Goal: Navigation & Orientation: Find specific page/section

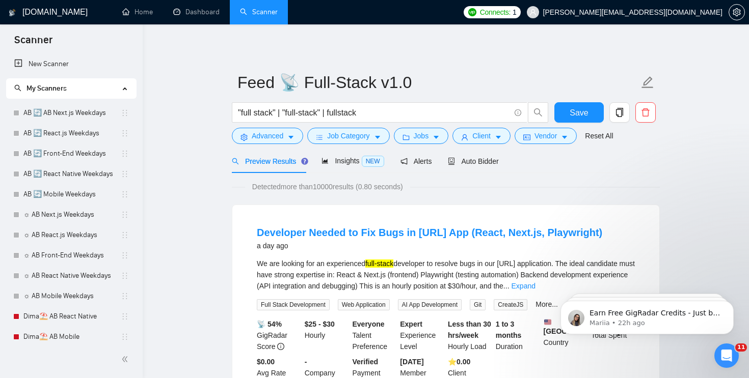
scroll to position [230, 0]
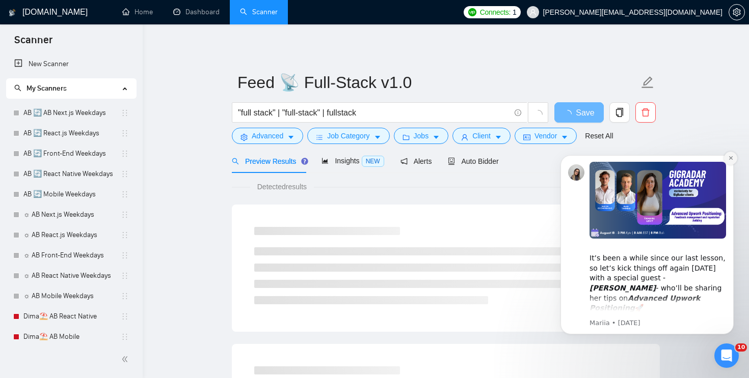
click at [731, 156] on icon "Dismiss notification" at bounding box center [731, 158] width 6 height 6
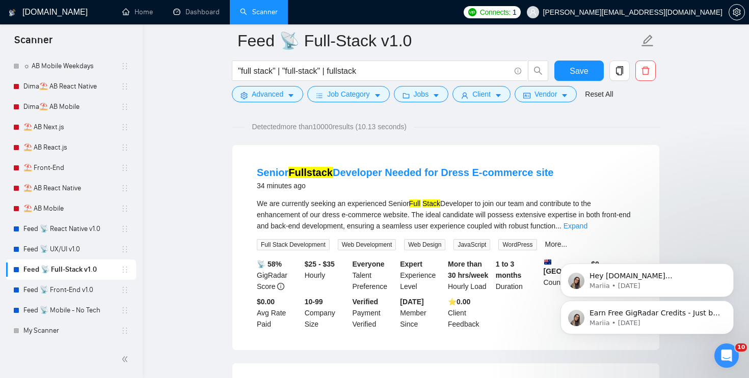
scroll to position [59, 0]
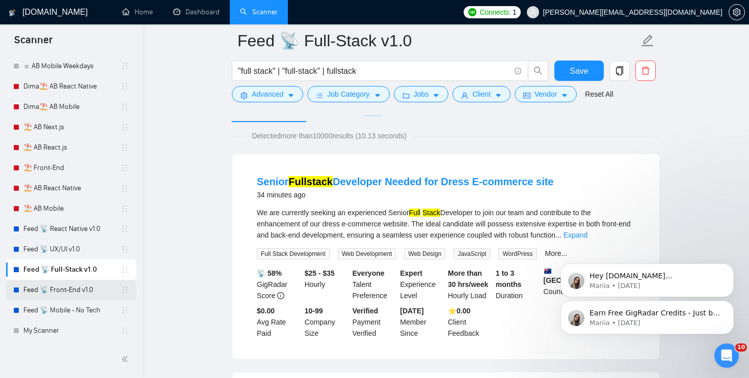
click at [64, 288] on link "Feed 📡 Front-End v1.0" at bounding box center [71, 290] width 97 height 20
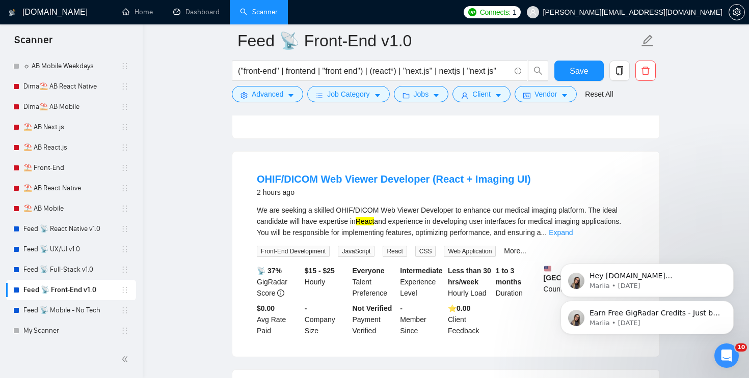
scroll to position [288, 0]
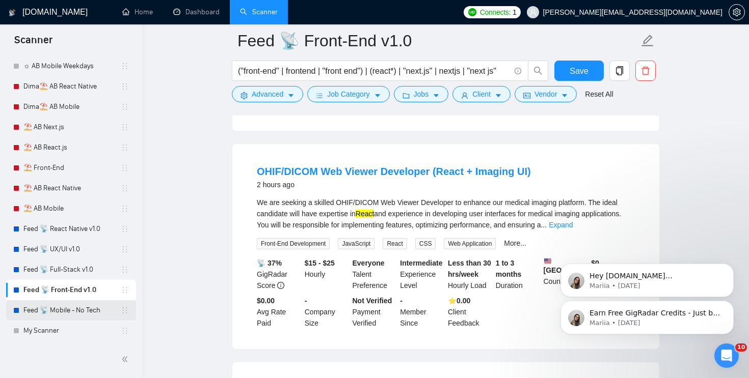
click at [73, 309] on link "Feed 📡 Mobile - No Tech" at bounding box center [71, 310] width 97 height 20
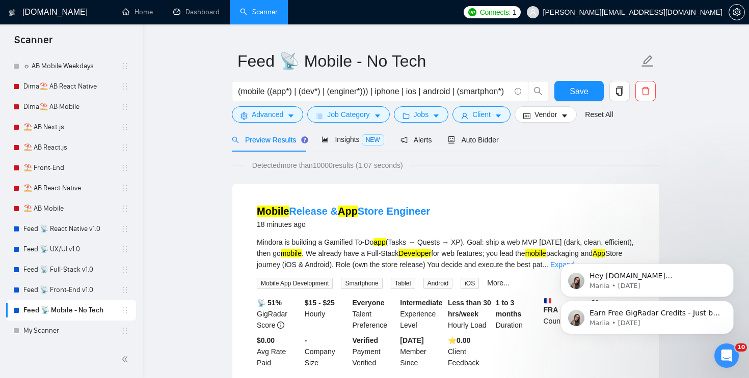
scroll to position [74, 0]
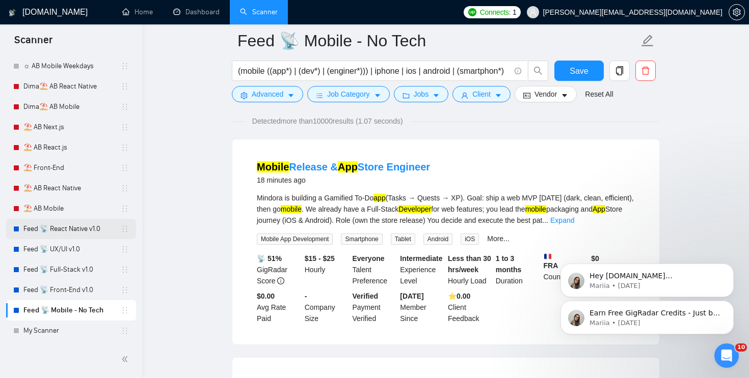
click at [60, 226] on link "Feed 📡 React Native v1.0" at bounding box center [71, 229] width 97 height 20
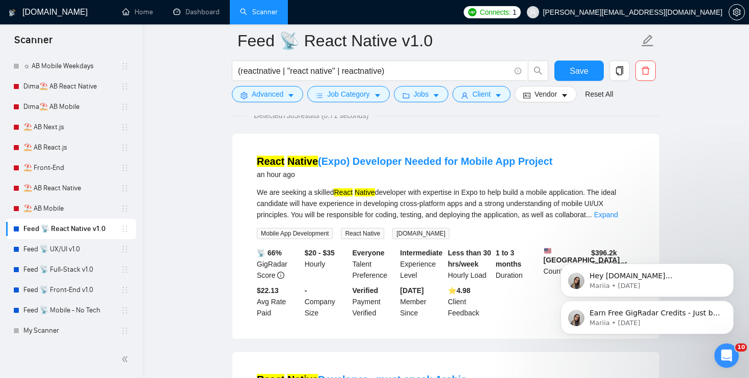
scroll to position [258, 0]
